Goal: Task Accomplishment & Management: Manage account settings

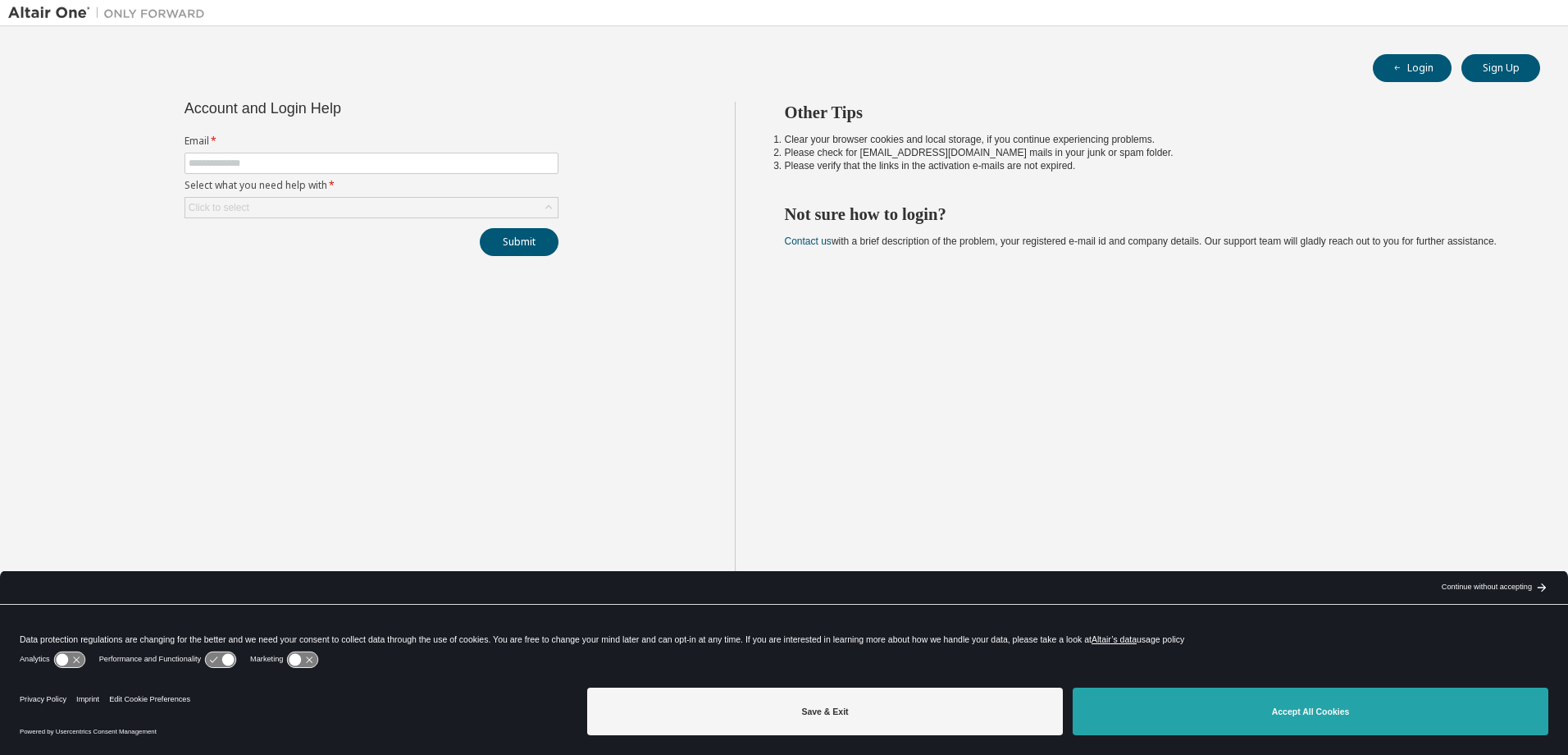
click at [1236, 711] on button "Accept All Cookies" at bounding box center [1309, 711] width 475 height 48
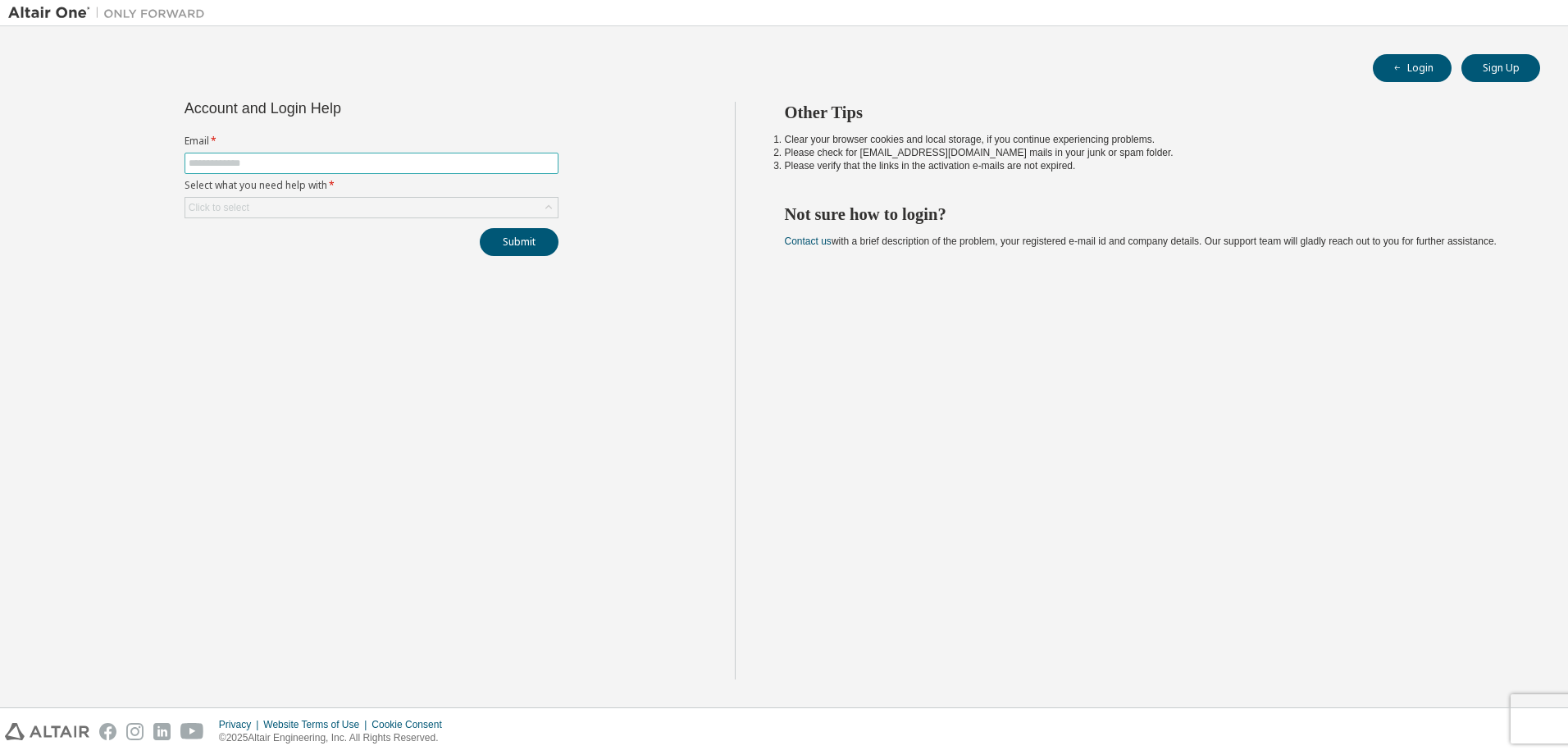
click at [376, 167] on input "text" at bounding box center [370, 163] width 366 height 13
type input "**********"
click at [379, 203] on div "Click to select" at bounding box center [371, 208] width 372 height 20
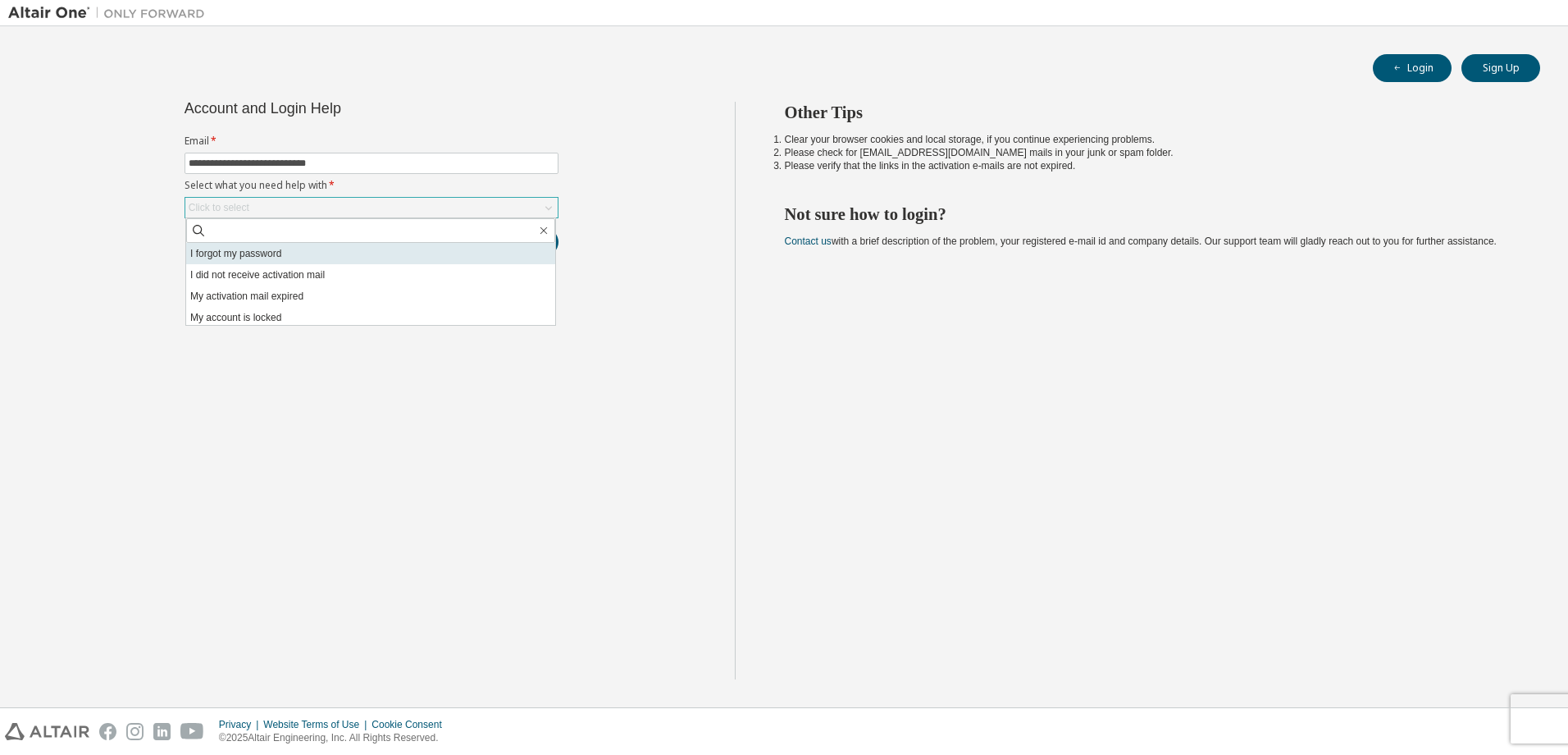
click at [309, 253] on li "I forgot my password" at bounding box center [370, 254] width 369 height 22
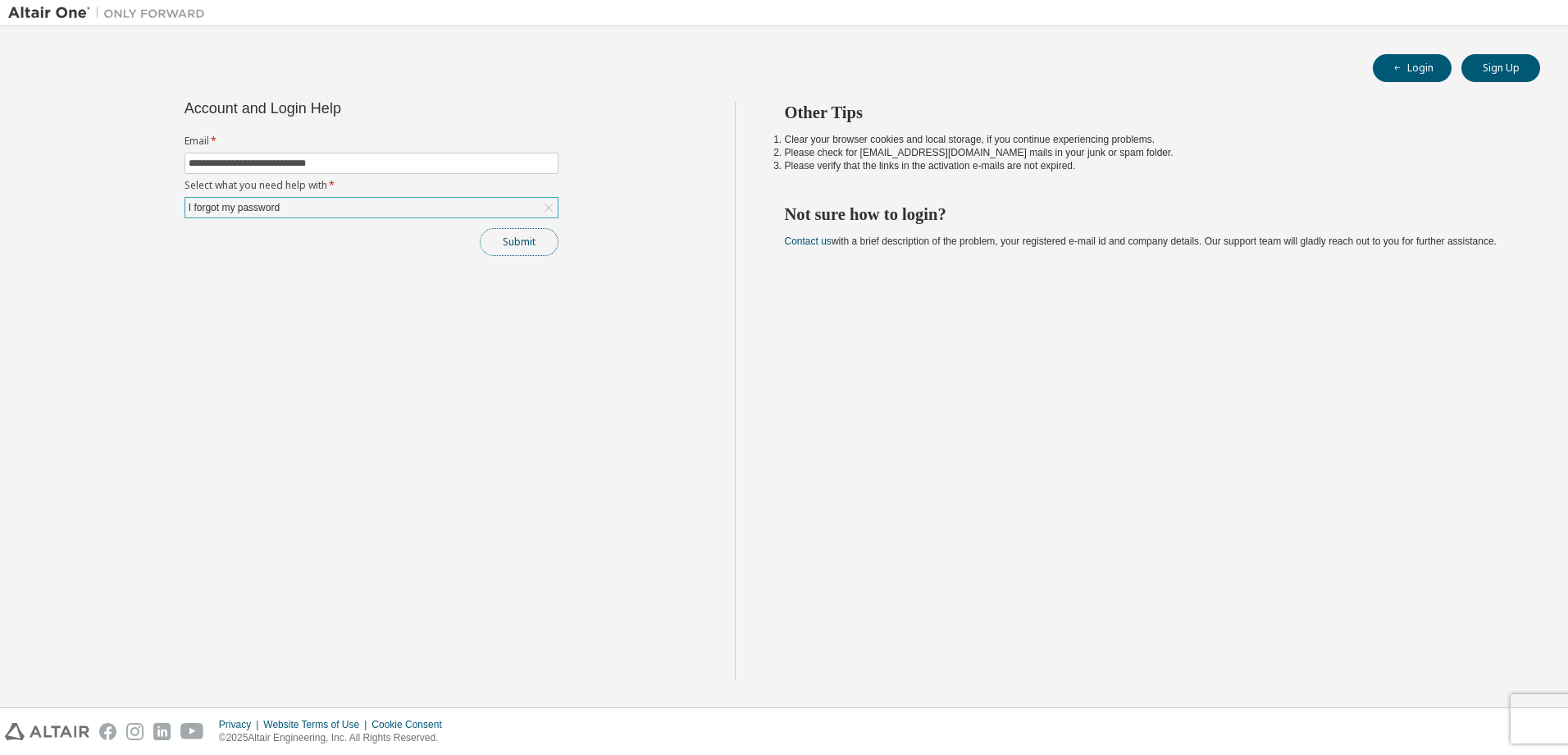
click at [526, 248] on button "Submit" at bounding box center [518, 242] width 78 height 27
